Goal: Register for event/course

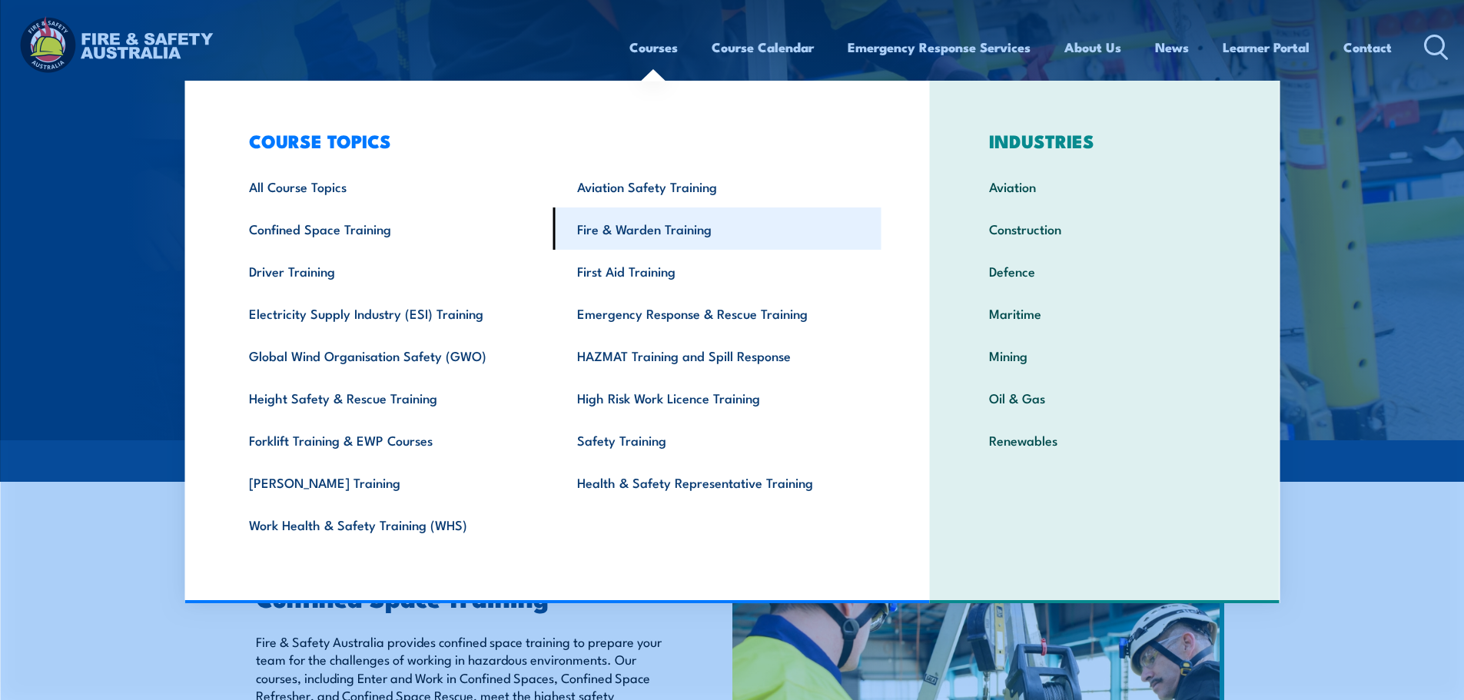
click at [699, 230] on link "Fire & Warden Training" at bounding box center [717, 229] width 328 height 42
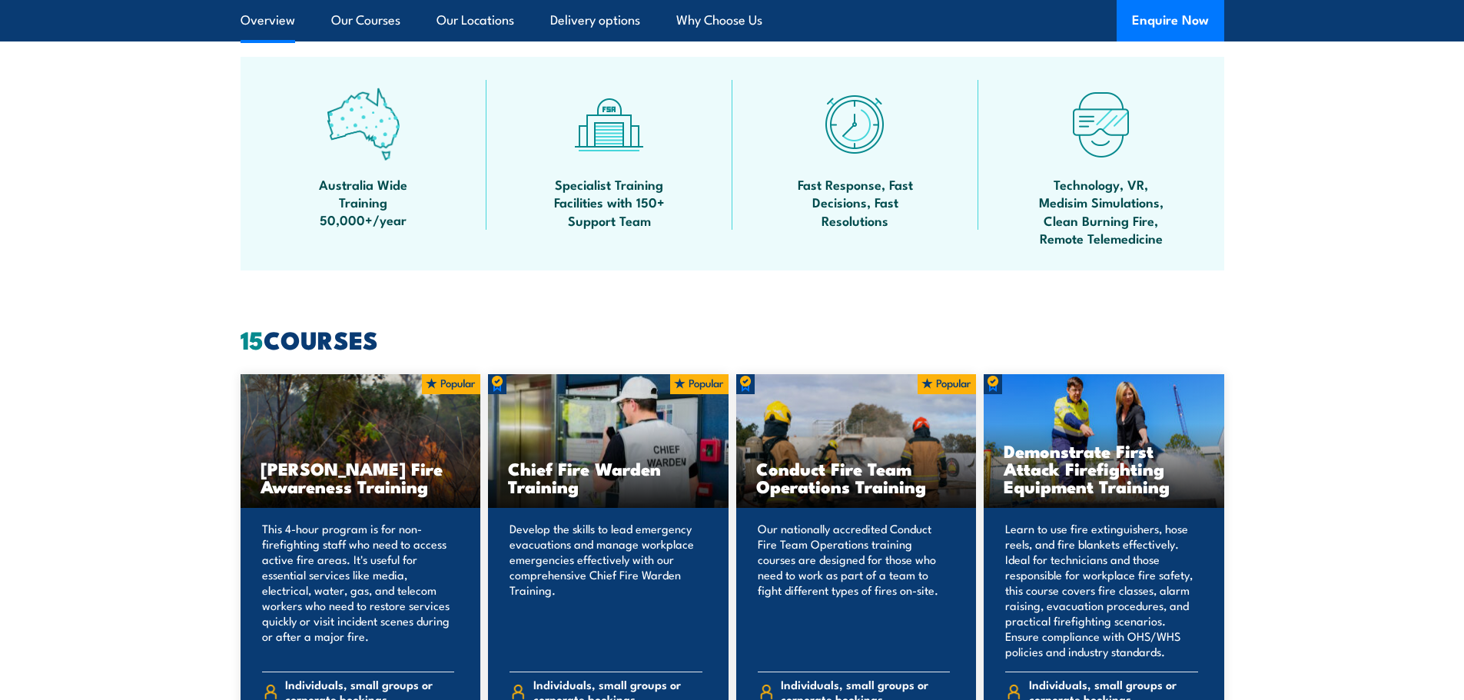
scroll to position [1153, 0]
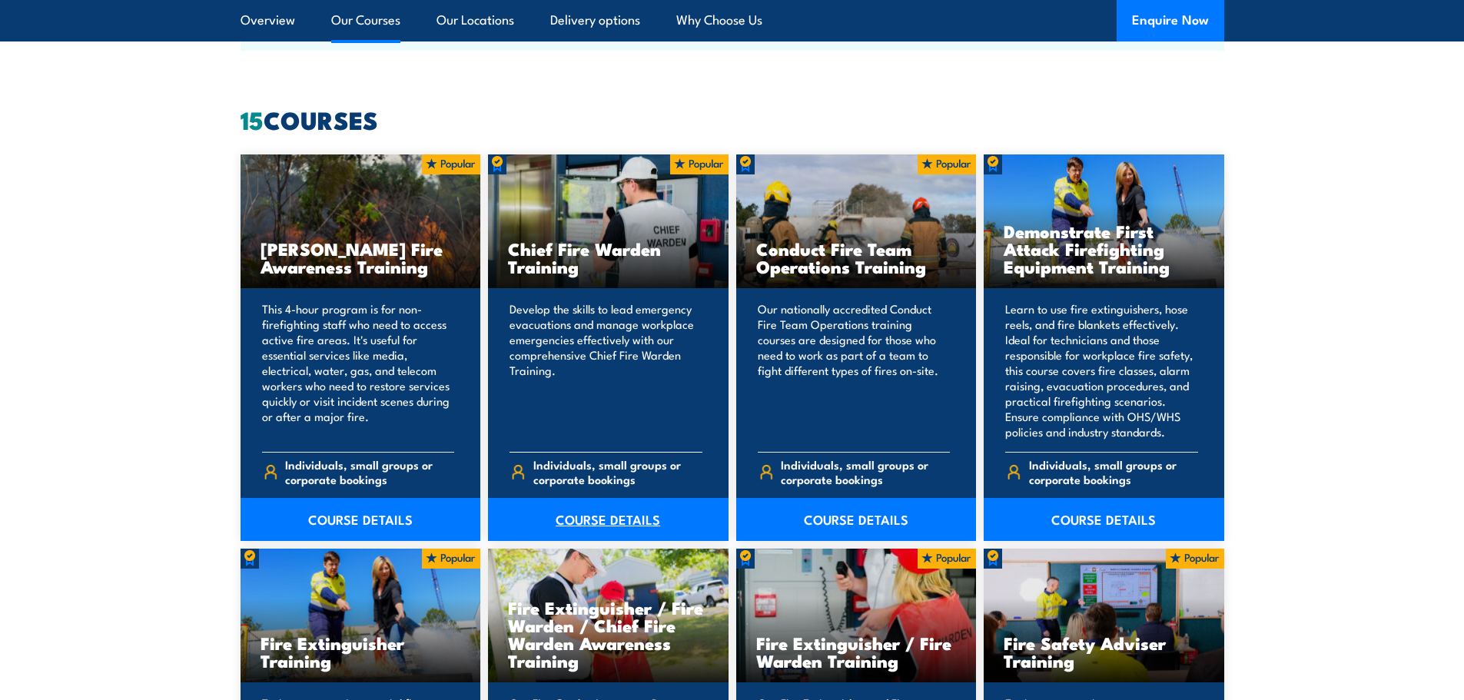
click at [648, 522] on link "COURSE DETAILS" at bounding box center [608, 519] width 241 height 43
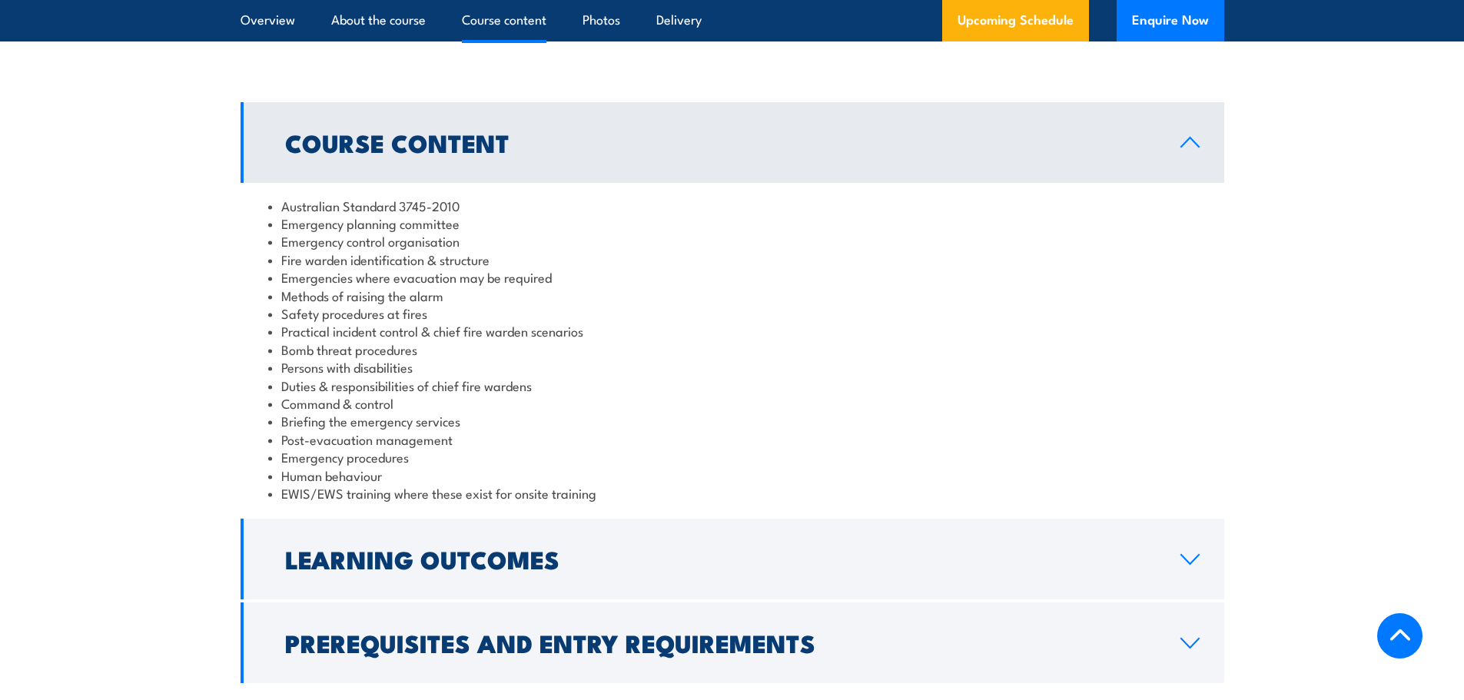
scroll to position [1614, 0]
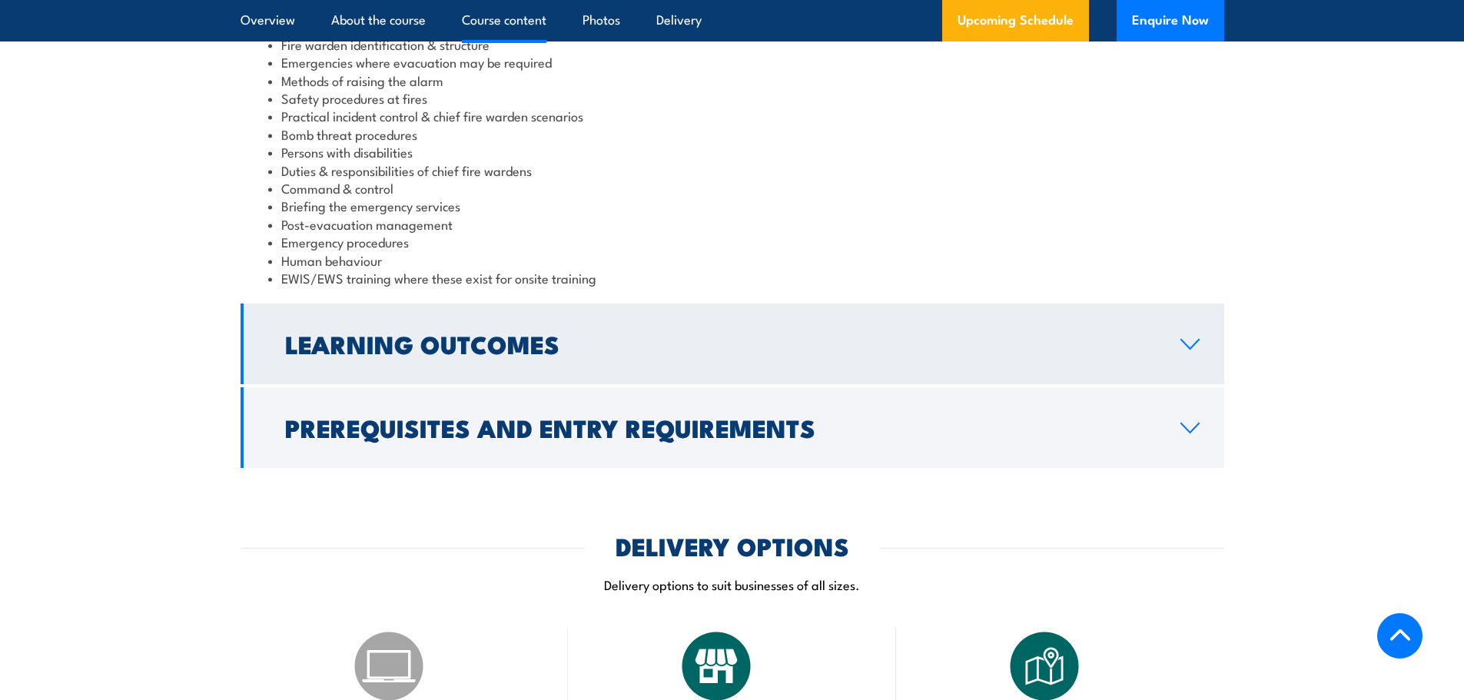
click at [521, 367] on link "Learning Outcomes" at bounding box center [733, 344] width 984 height 81
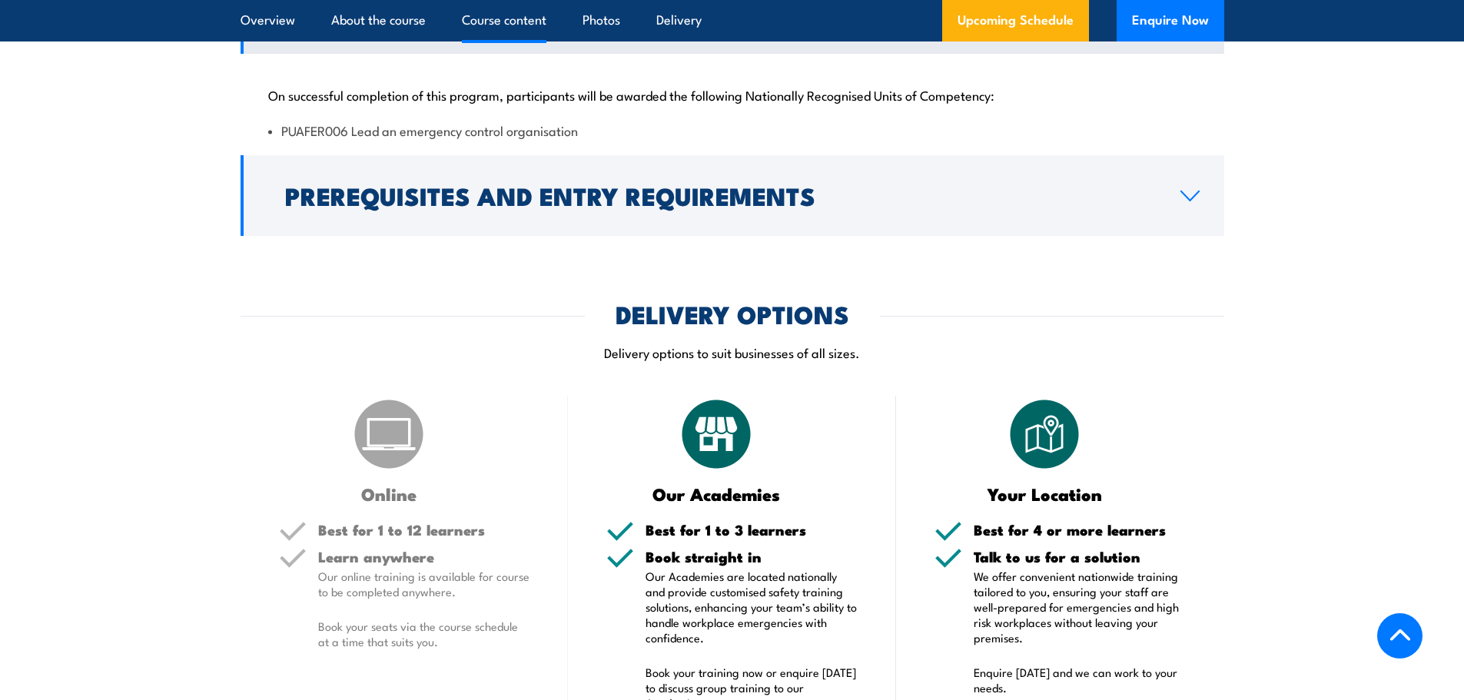
scroll to position [1592, 0]
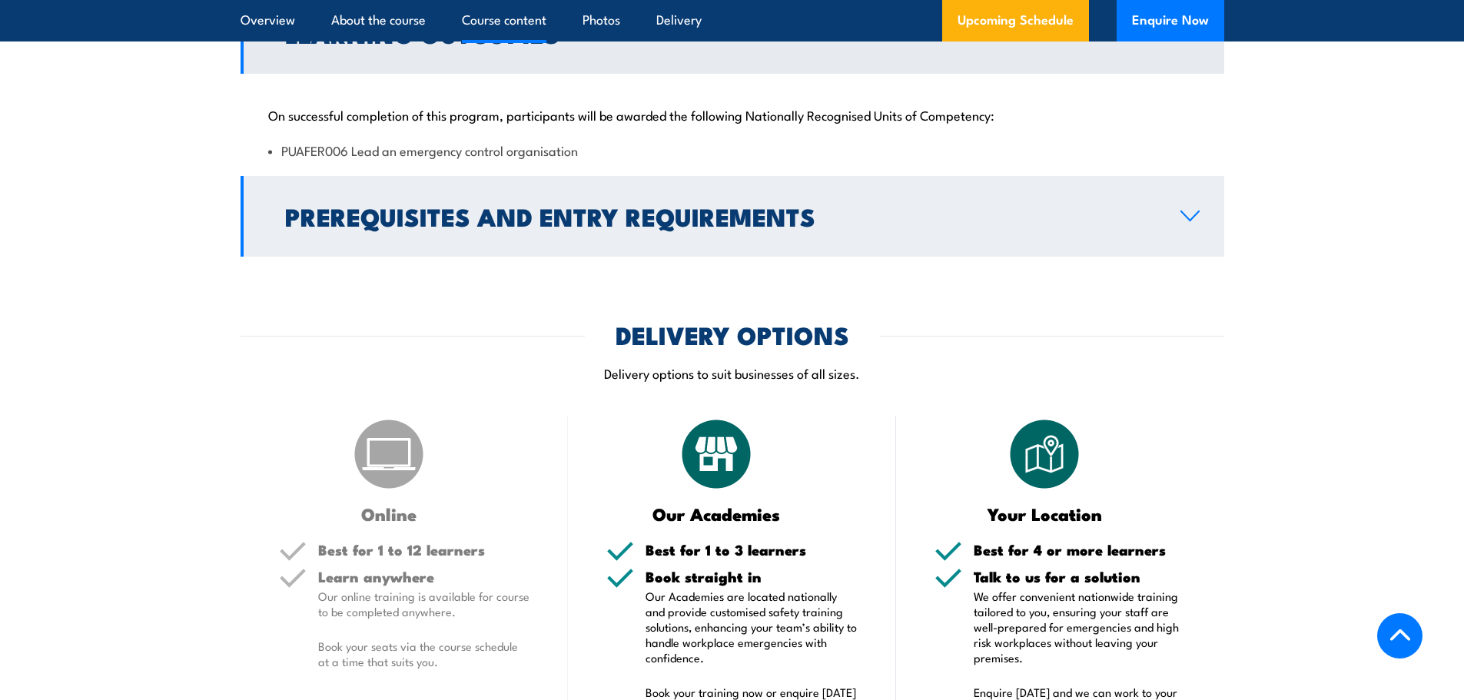
click at [528, 227] on h2 "Prerequisites and Entry Requirements" at bounding box center [720, 216] width 871 height 22
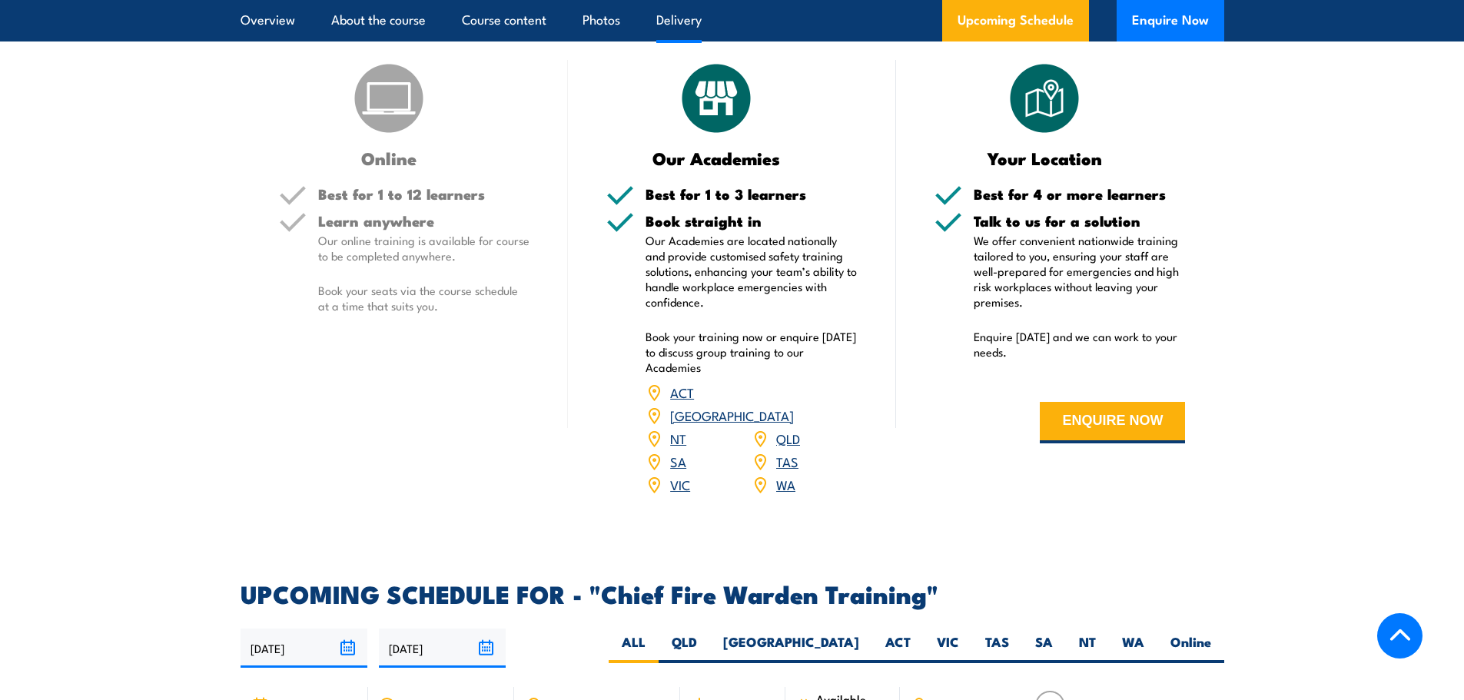
scroll to position [1899, 0]
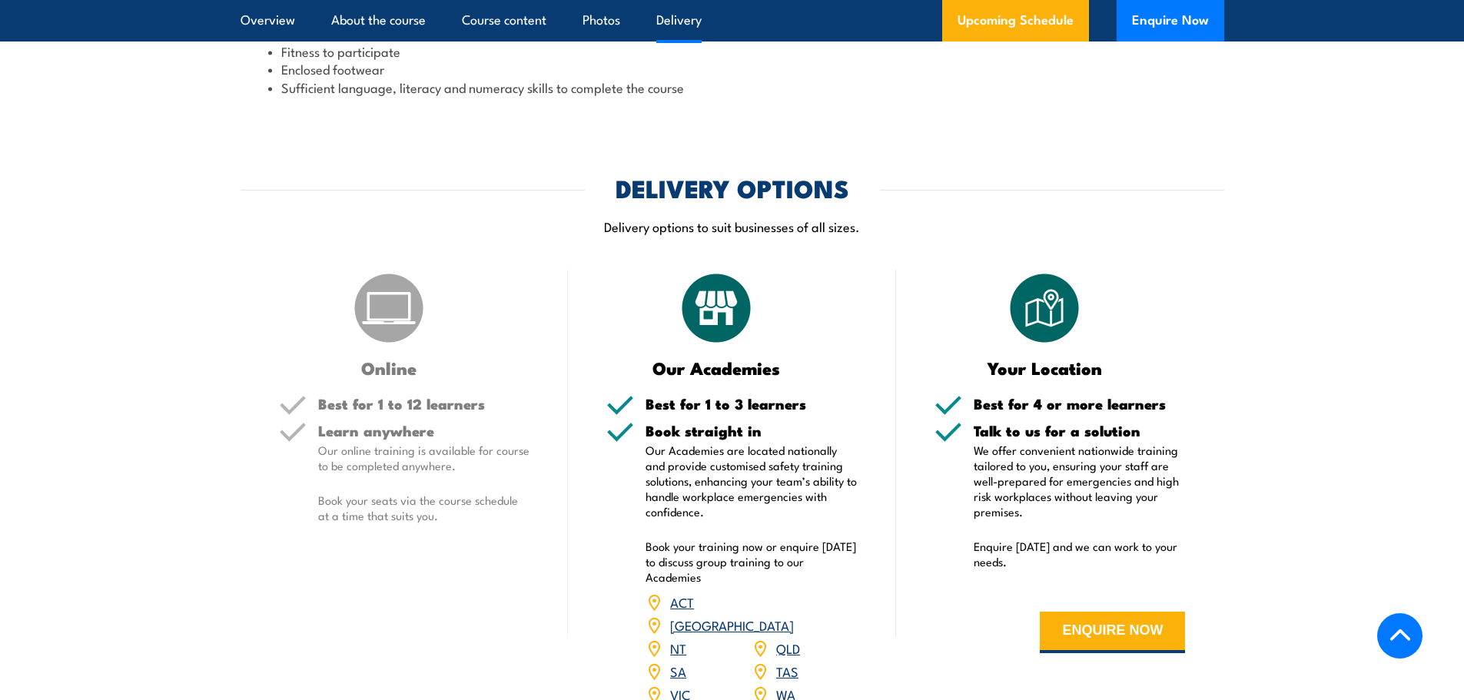
click at [423, 397] on h5 "Best for 1 to 12 learners" at bounding box center [424, 404] width 212 height 15
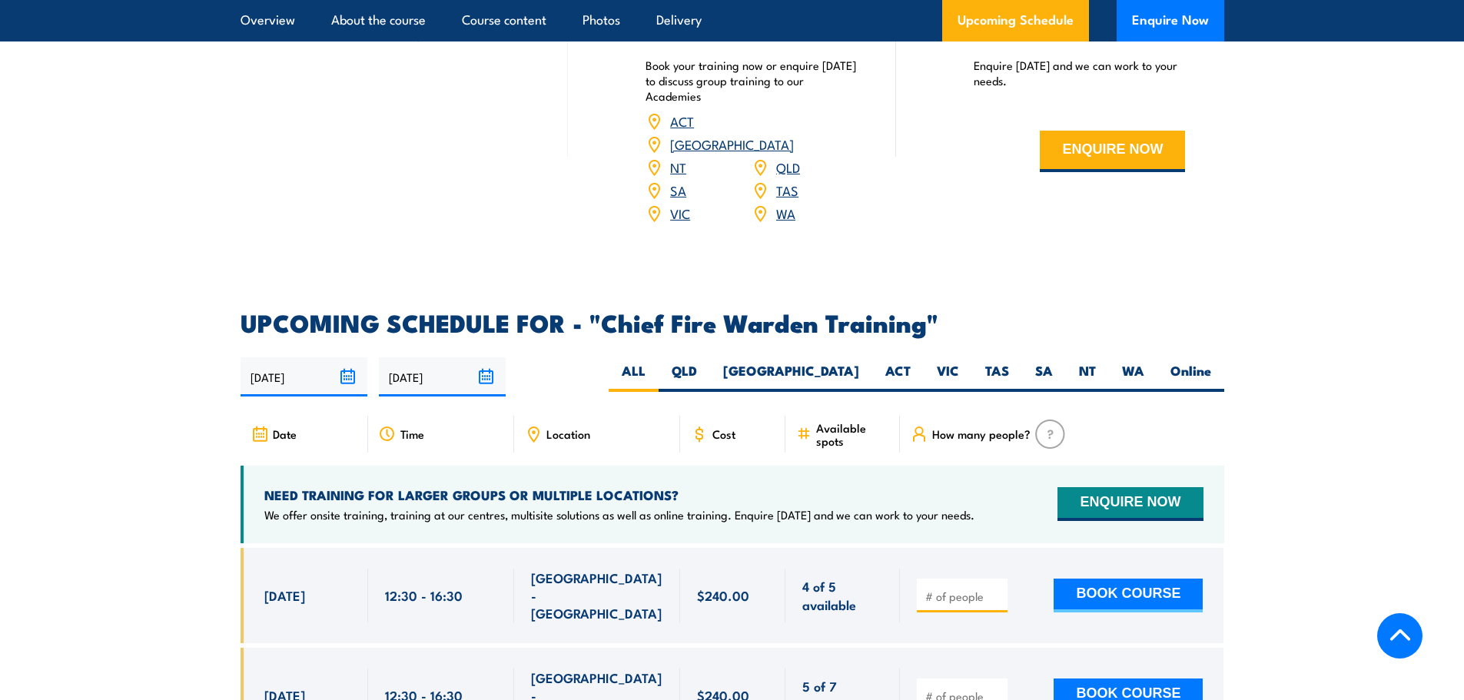
scroll to position [2514, 0]
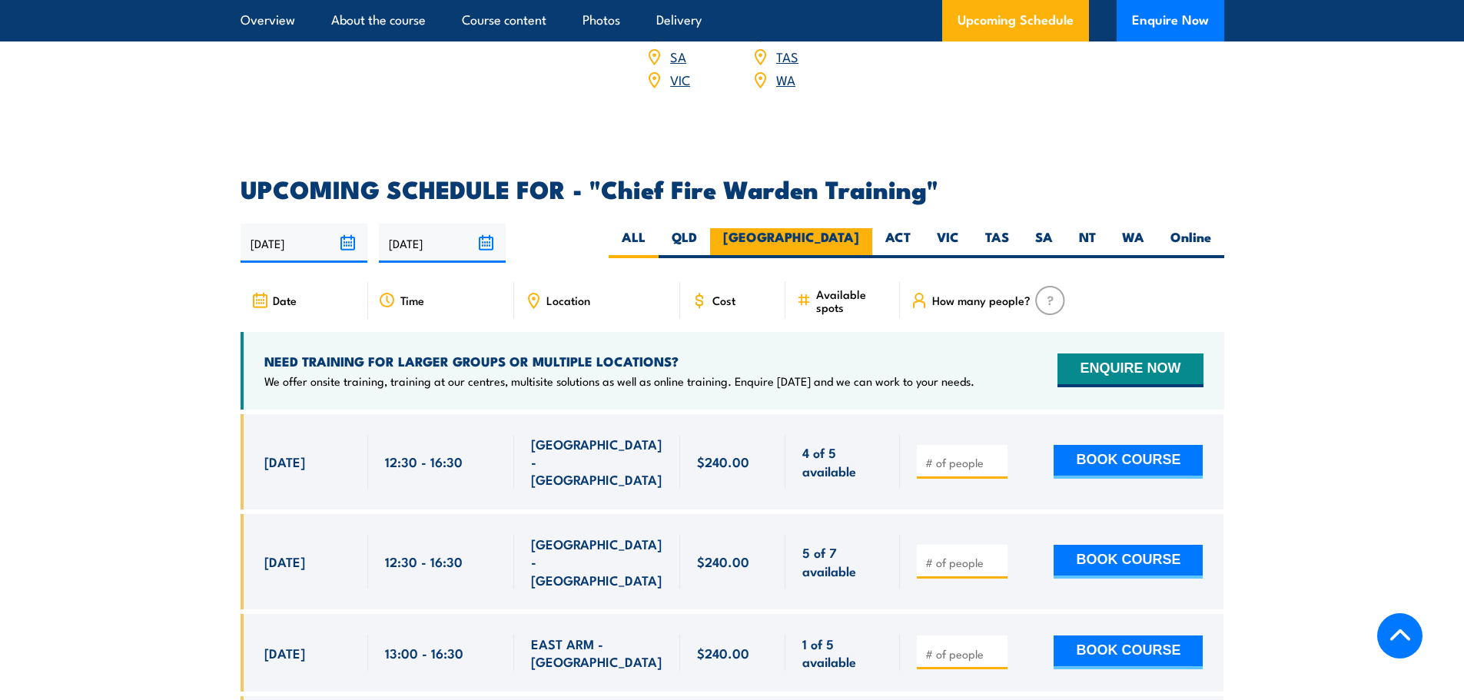
click at [845, 228] on label "NSW" at bounding box center [791, 243] width 162 height 30
click at [859, 228] on input "NSW" at bounding box center [864, 233] width 10 height 10
radio input "true"
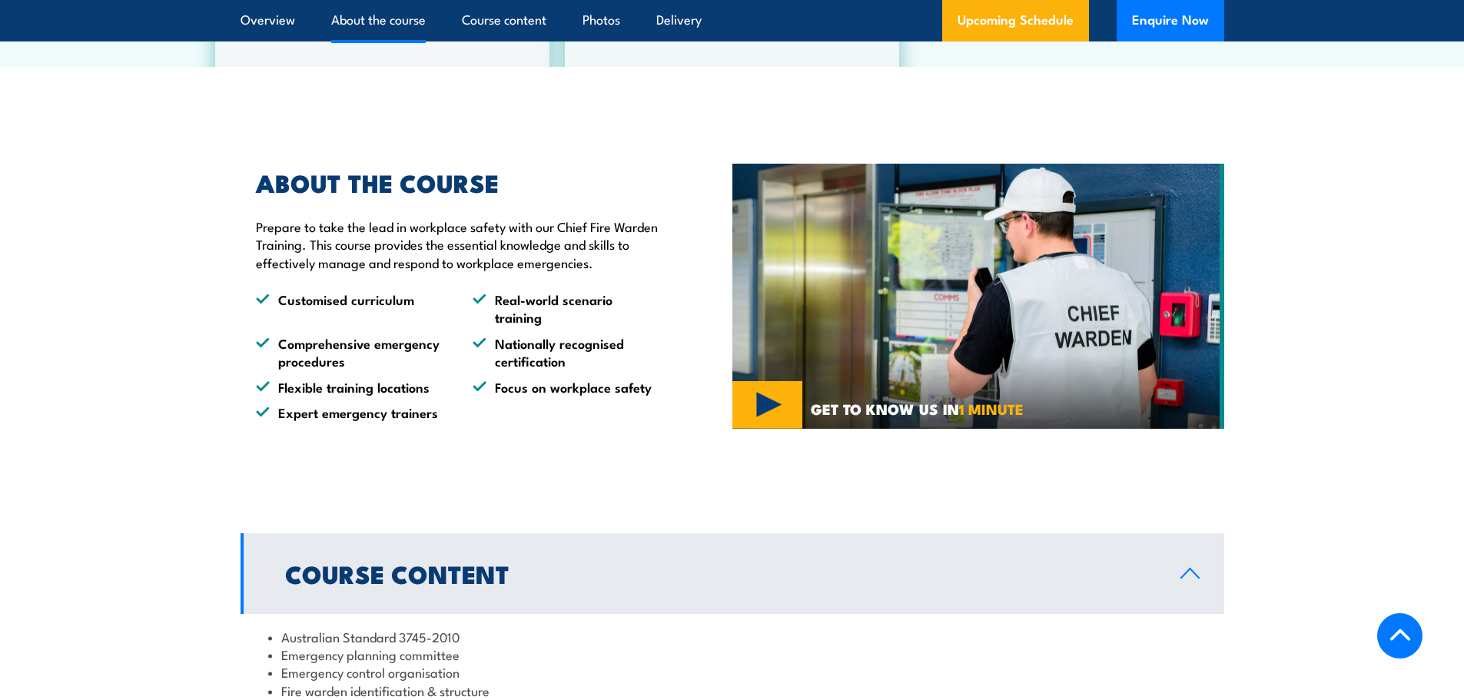
scroll to position [666, 0]
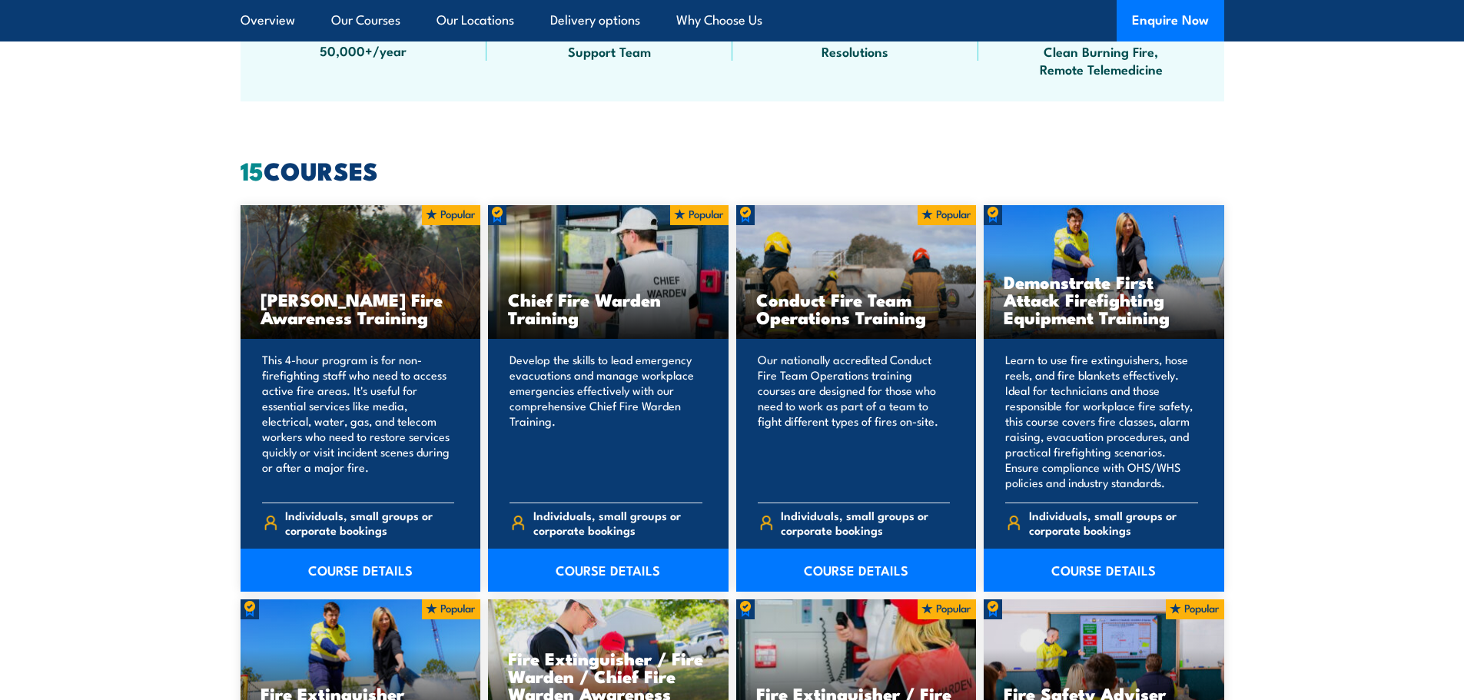
scroll to position [1153, 0]
